Goal: Check status: Check status

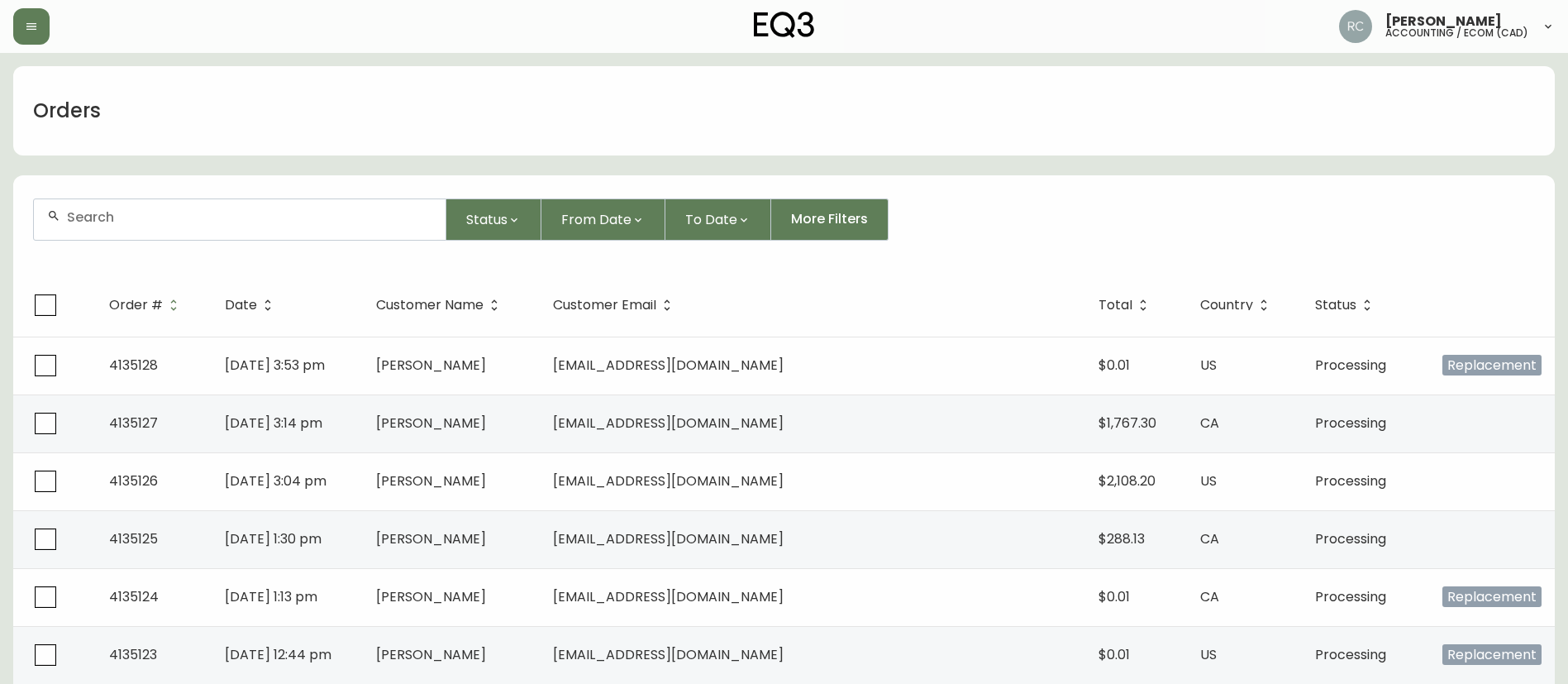
click at [208, 210] on input "text" at bounding box center [250, 217] width 366 height 16
paste input "4132112"
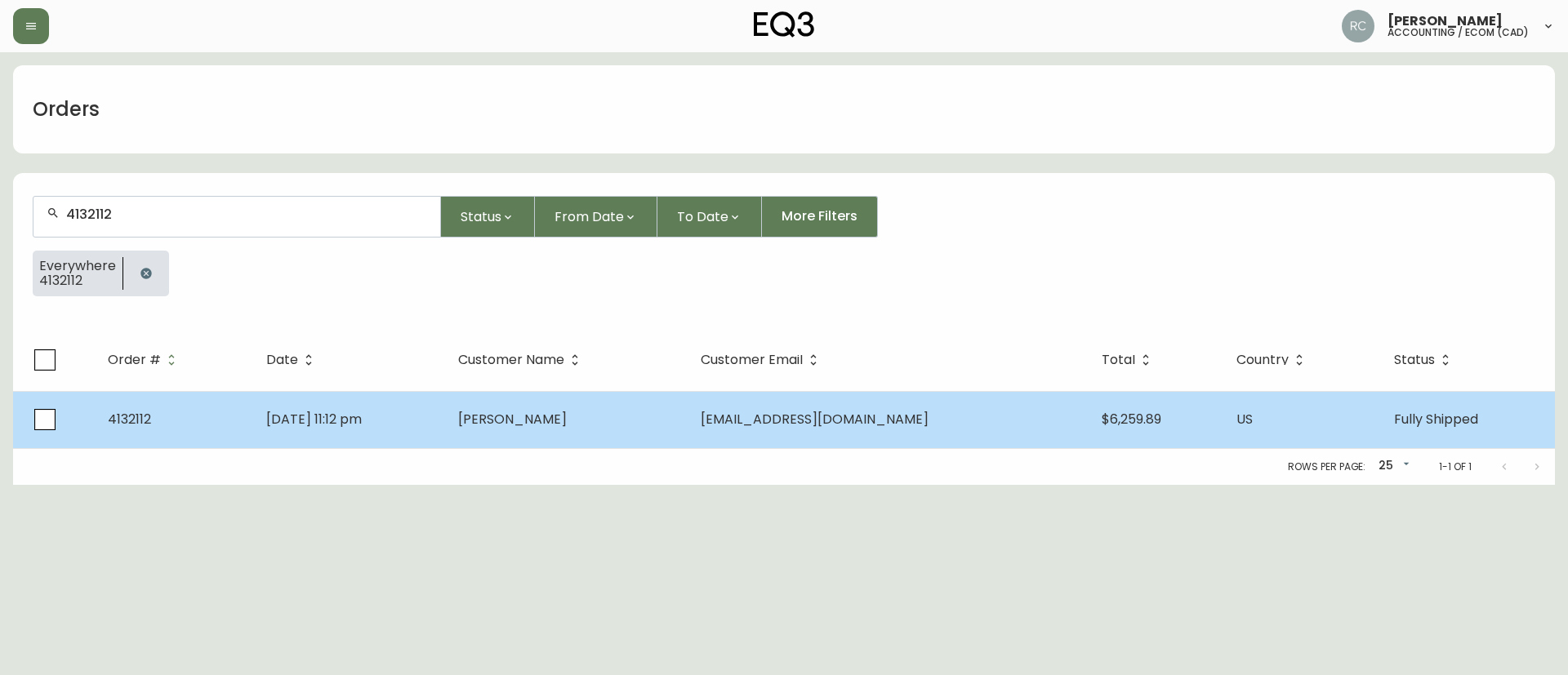
type input "4132112"
click at [688, 433] on td "[PERSON_NAME]" at bounding box center [566, 419] width 242 height 57
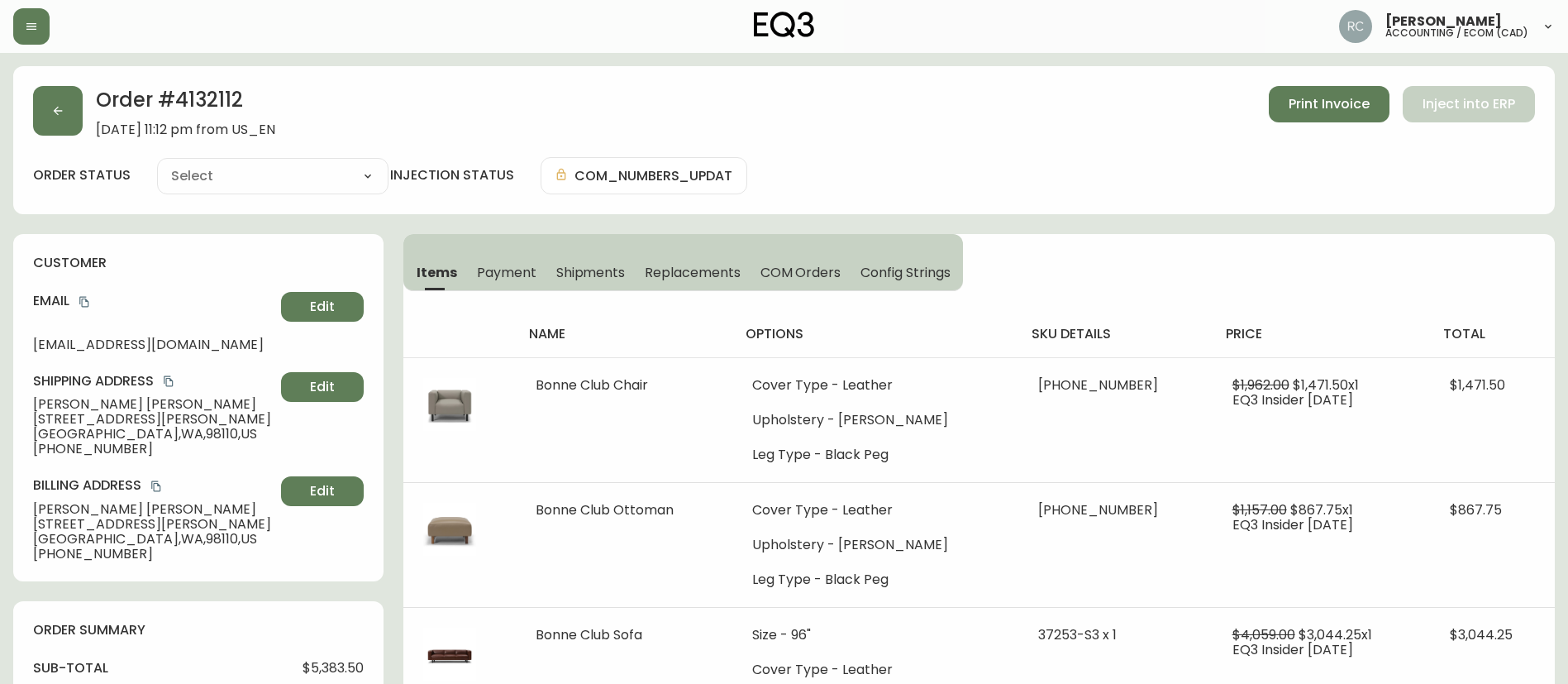
type input "Fully Shipped"
select select "FULLY_SHIPPED"
click at [485, 276] on span "Payment" at bounding box center [507, 273] width 60 height 18
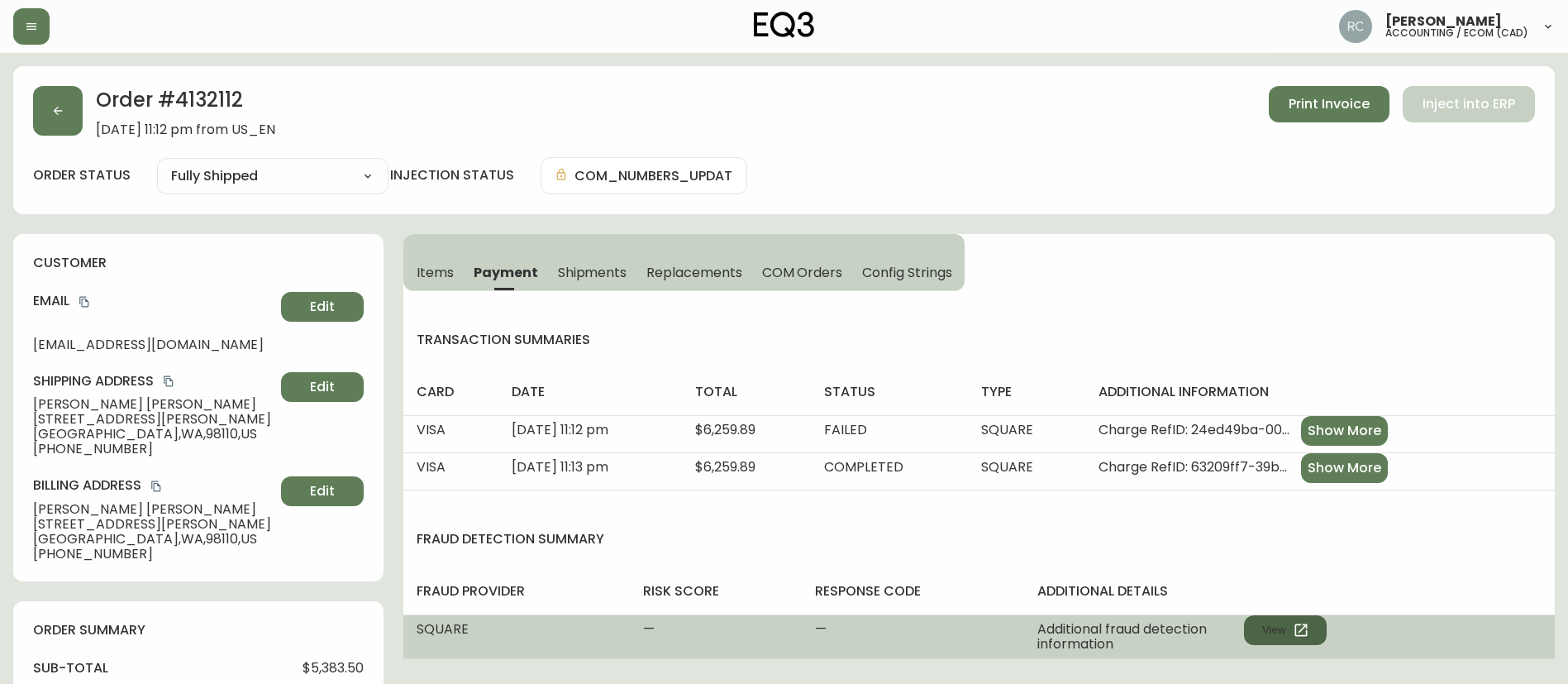
click at [1299, 618] on button "View" at bounding box center [1285, 630] width 83 height 30
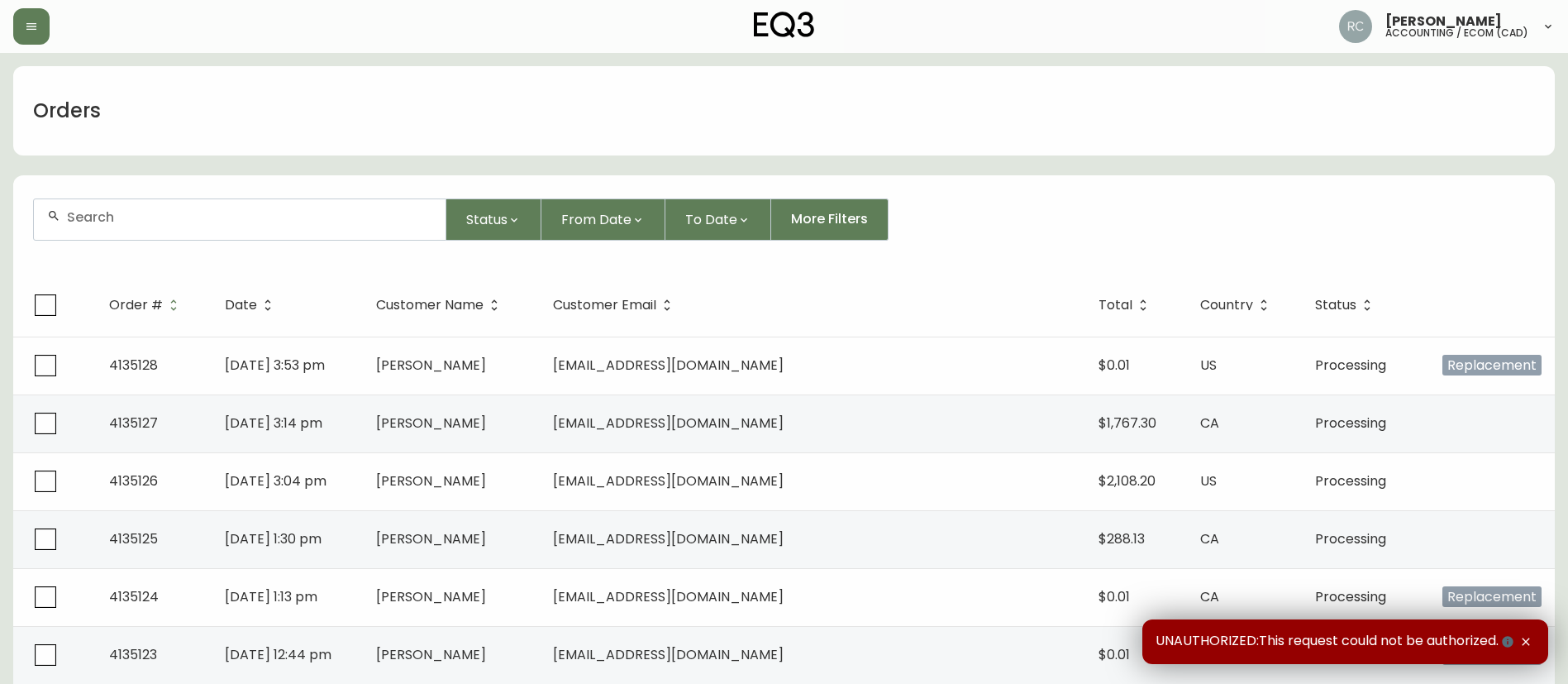
click at [293, 215] on input "text" at bounding box center [250, 217] width 366 height 16
paste input "4133219"
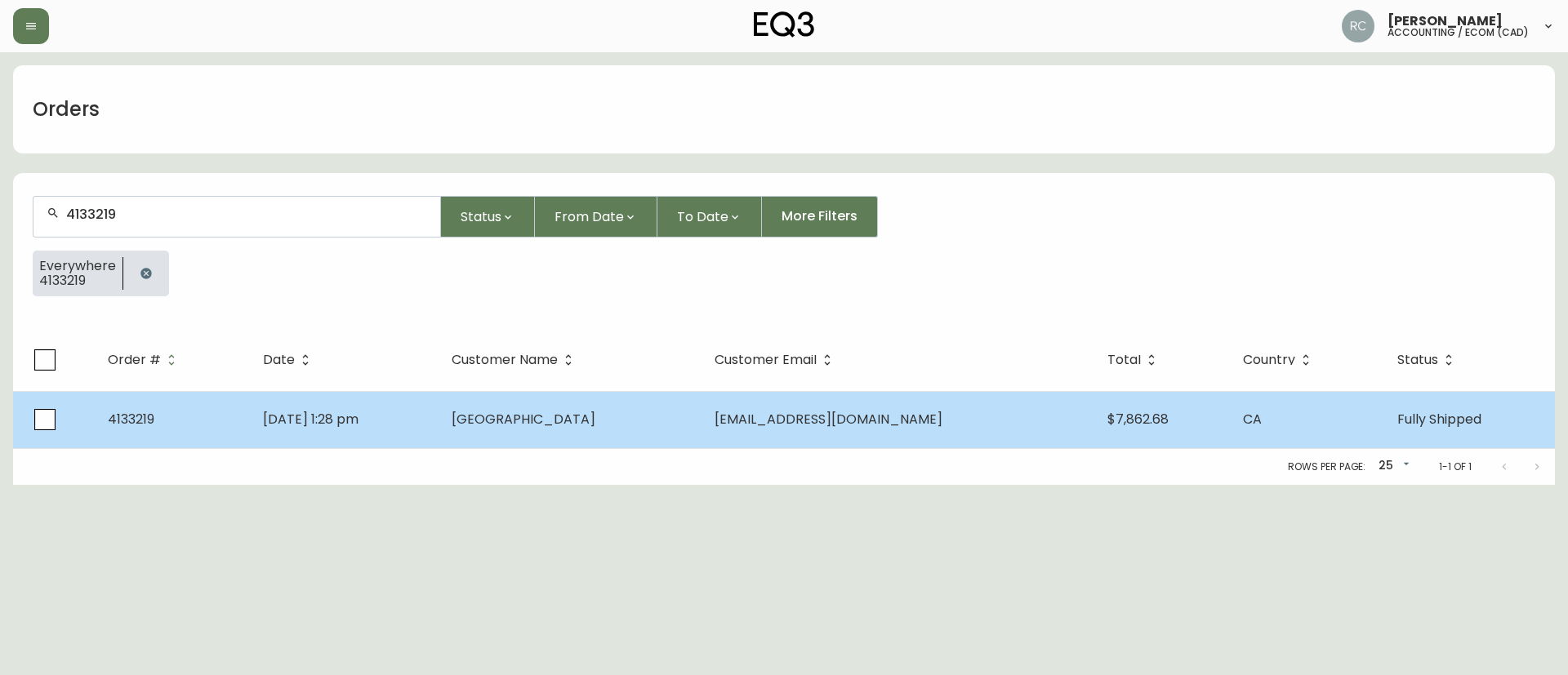
type input "4133219"
click at [302, 408] on td "May 23 2025, 1:28 pm" at bounding box center [344, 419] width 188 height 57
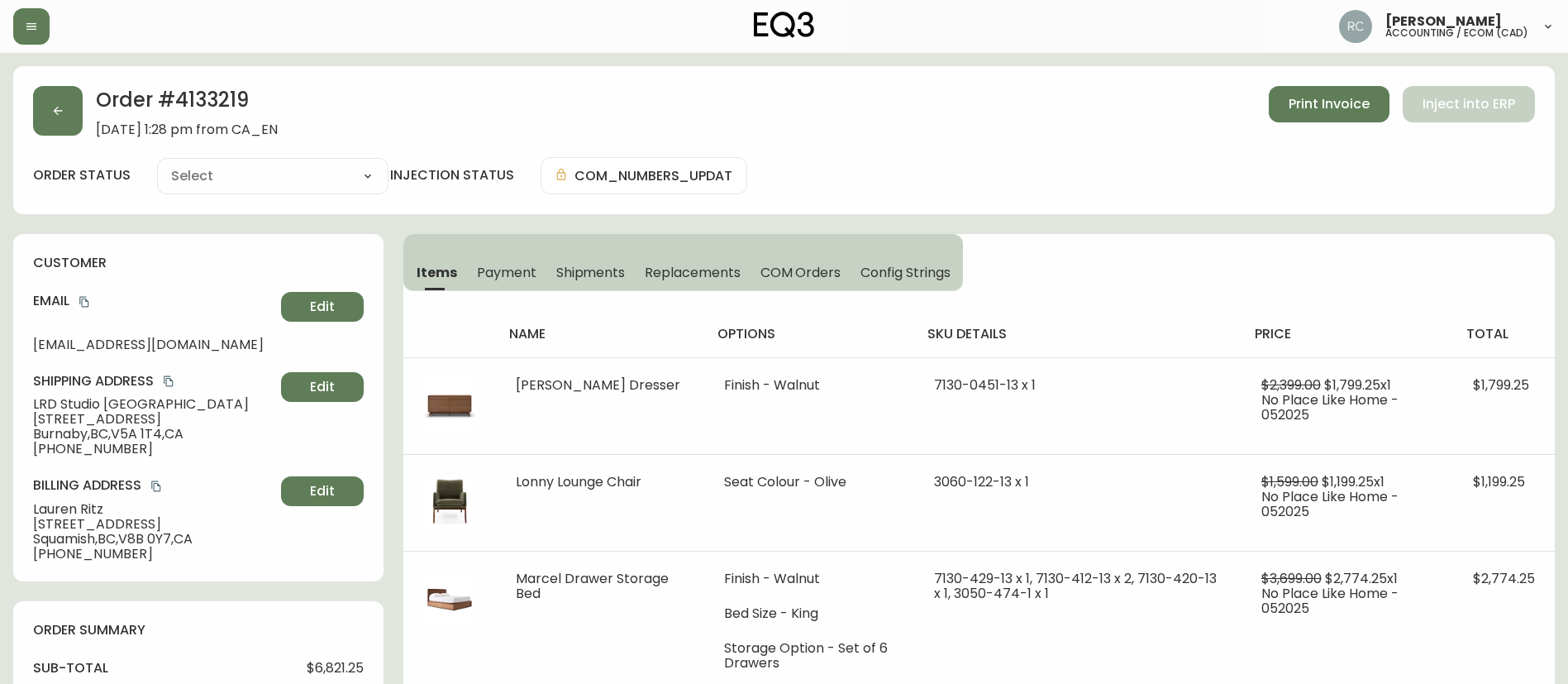
type input "Fully Shipped"
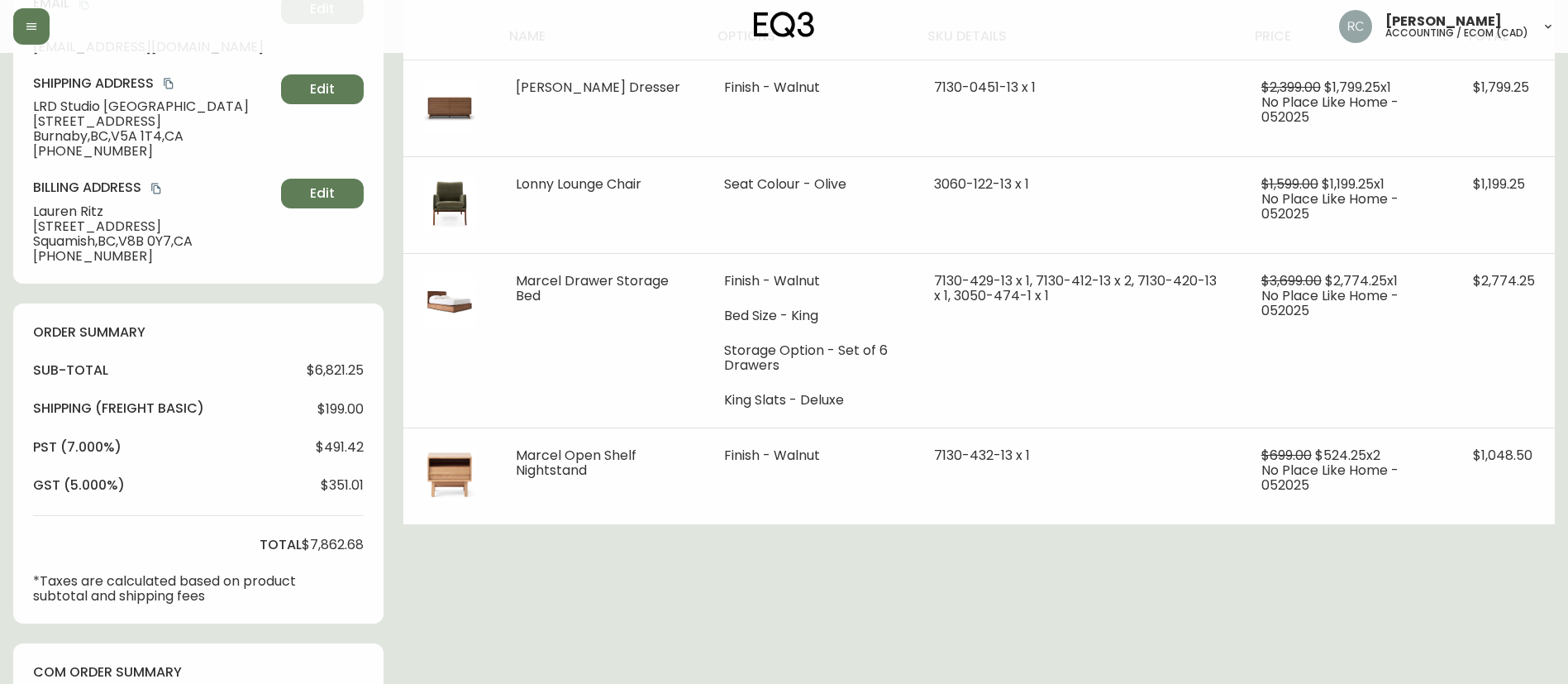
select select "FULLY_SHIPPED"
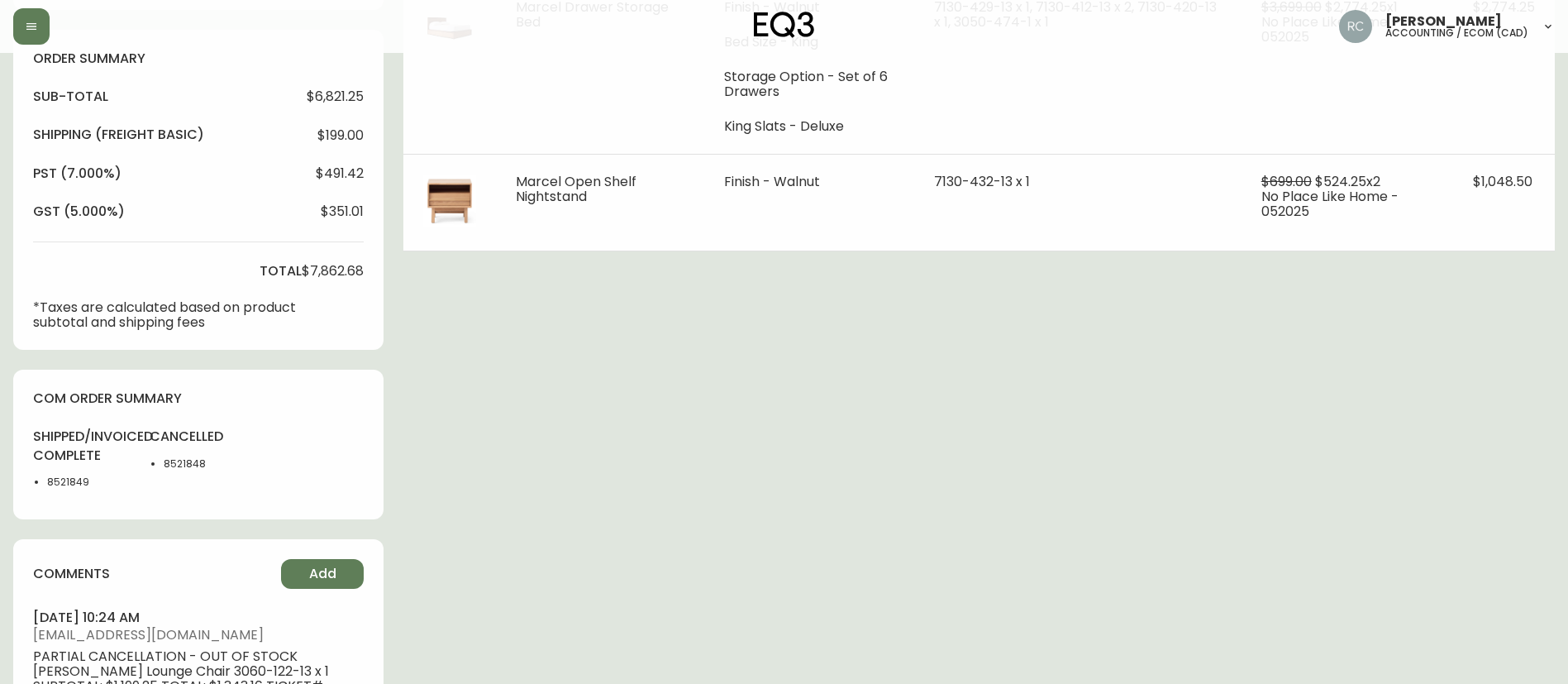
scroll to position [744, 0]
